Goal: Information Seeking & Learning: Learn about a topic

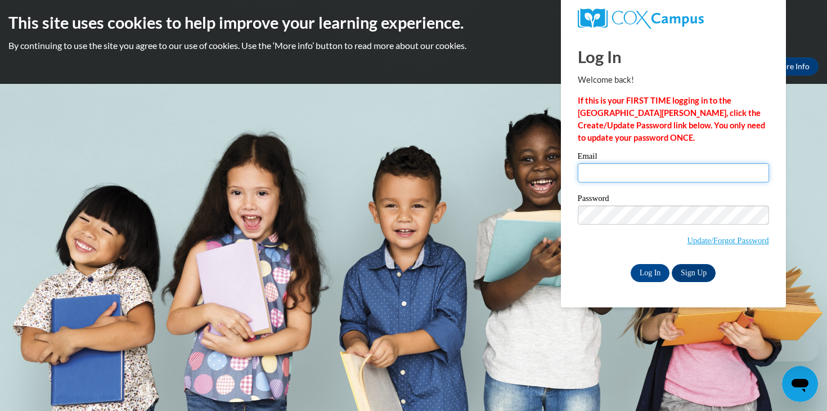
type input "cdyrssen@mtsd.k12.wi.us"
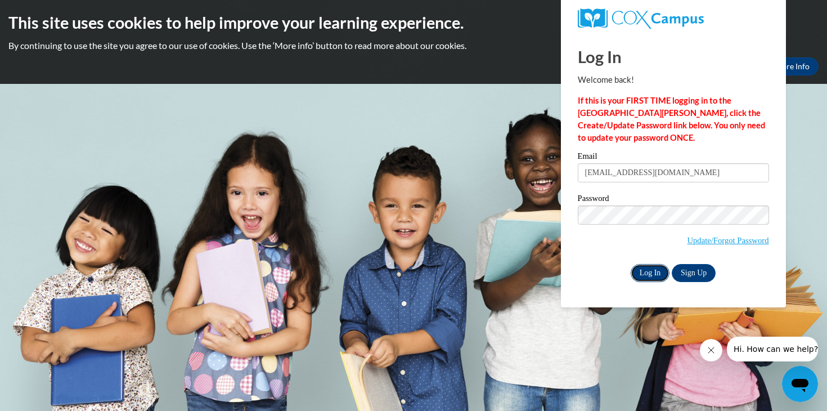
click at [649, 277] on input "Log In" at bounding box center [649, 273] width 39 height 18
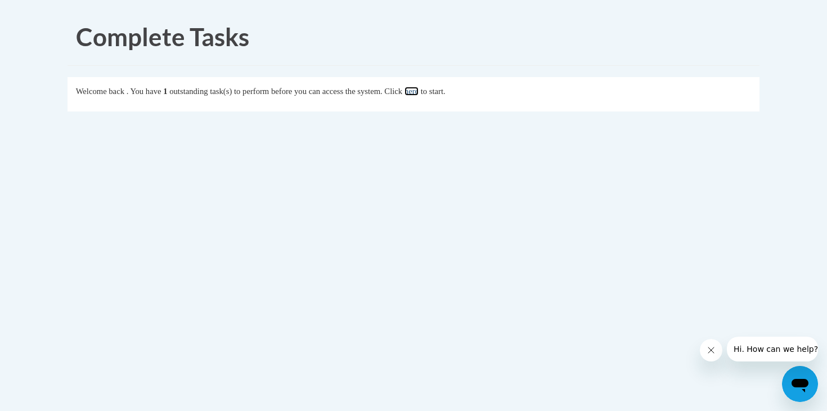
click at [418, 92] on link "here" at bounding box center [411, 91] width 14 height 9
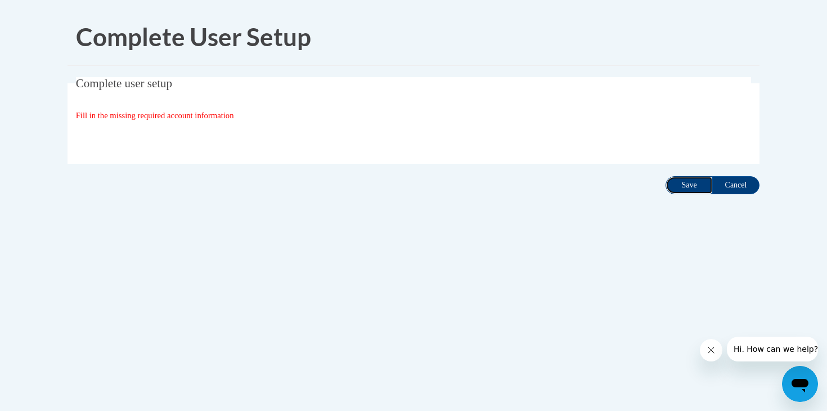
click at [691, 182] on input "Save" at bounding box center [688, 185] width 47 height 18
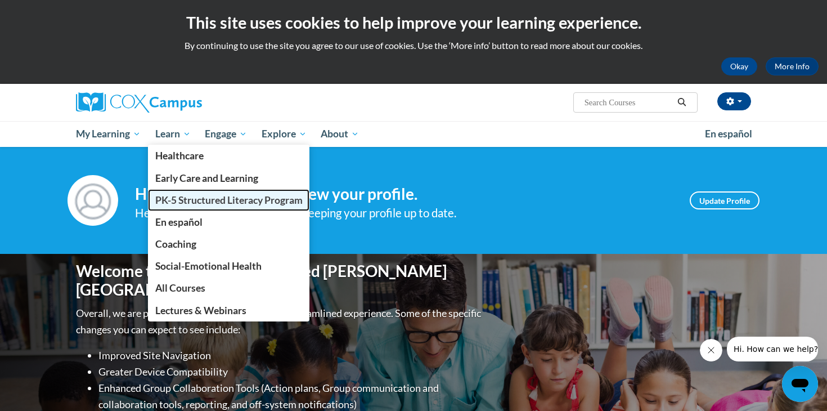
click at [196, 201] on span "PK-5 Structured Literacy Program" at bounding box center [228, 200] width 147 height 12
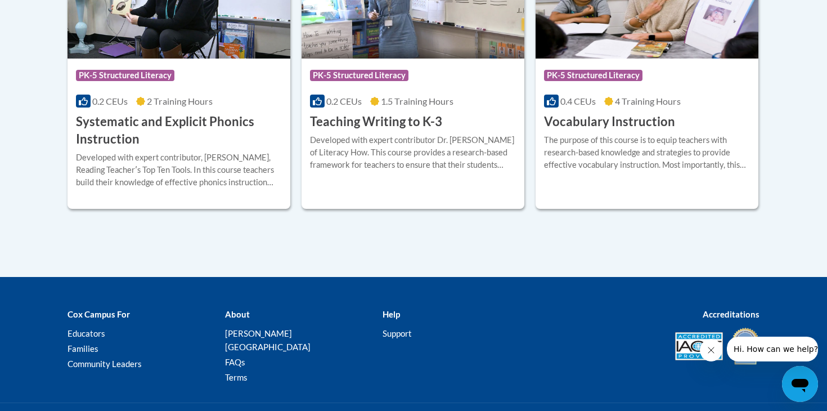
scroll to position [1422, 0]
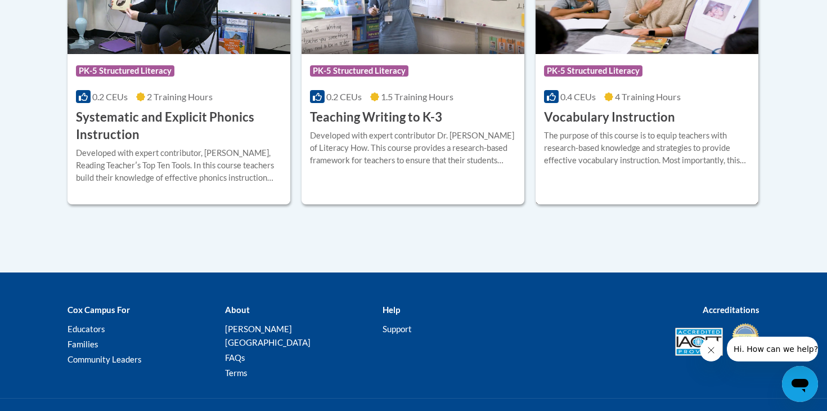
click at [600, 165] on div "The purpose of this course is to equip teachers with research-based knowledge a…" at bounding box center [647, 147] width 206 height 37
